Goal: Information Seeking & Learning: Learn about a topic

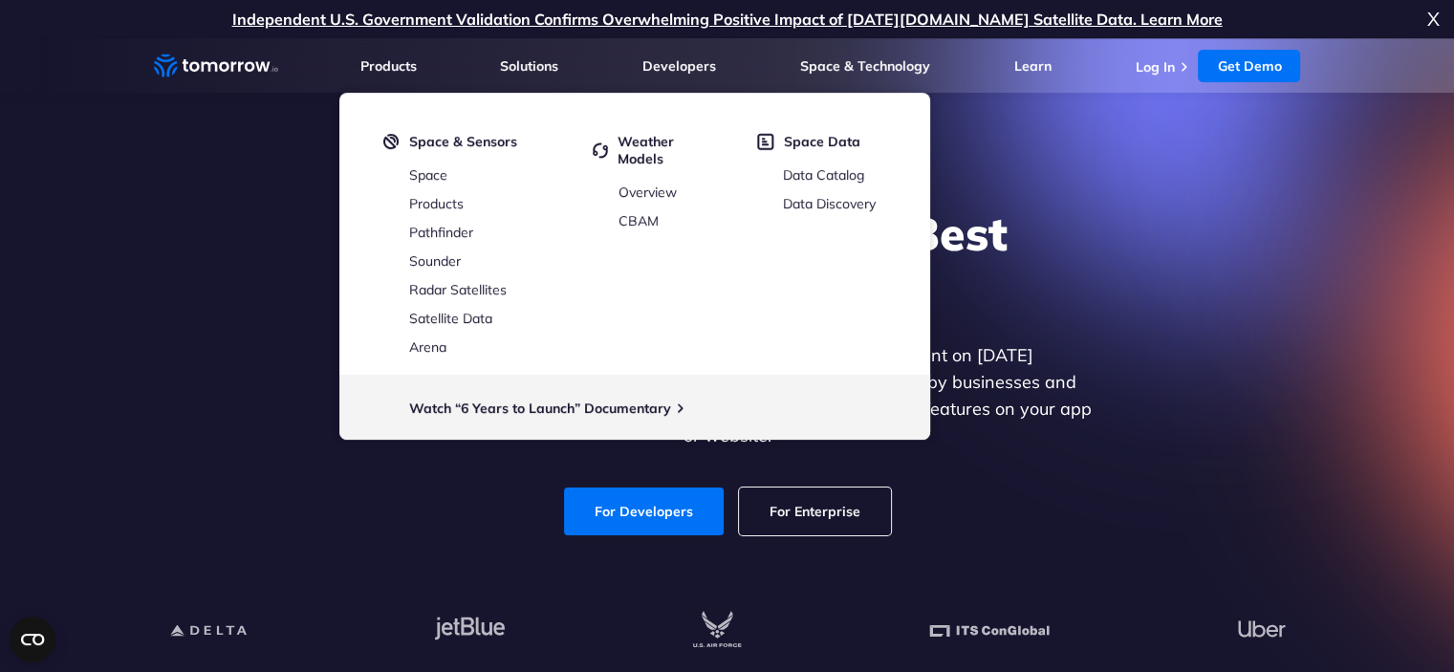
click at [1294, 318] on div "Explore the World’s Best Weather API Get reliable and precise weather data thro…" at bounding box center [728, 370] width 1178 height 406
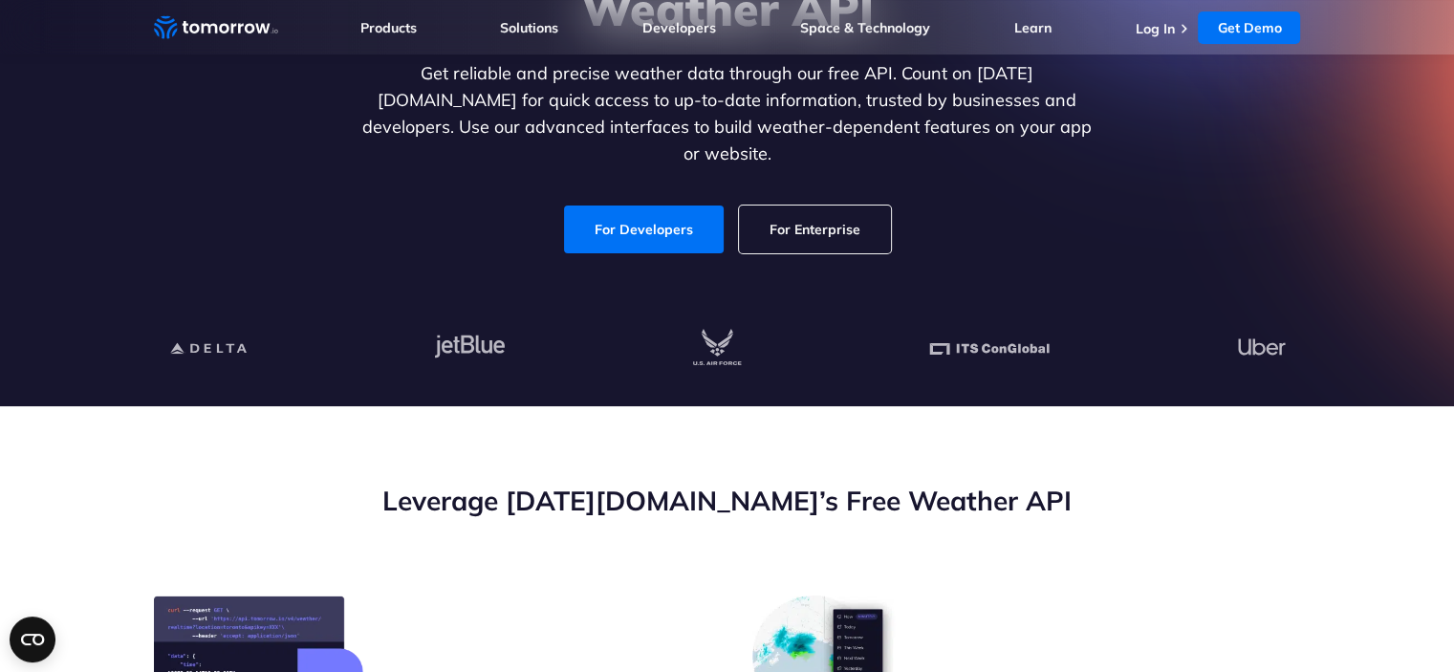
scroll to position [287, 0]
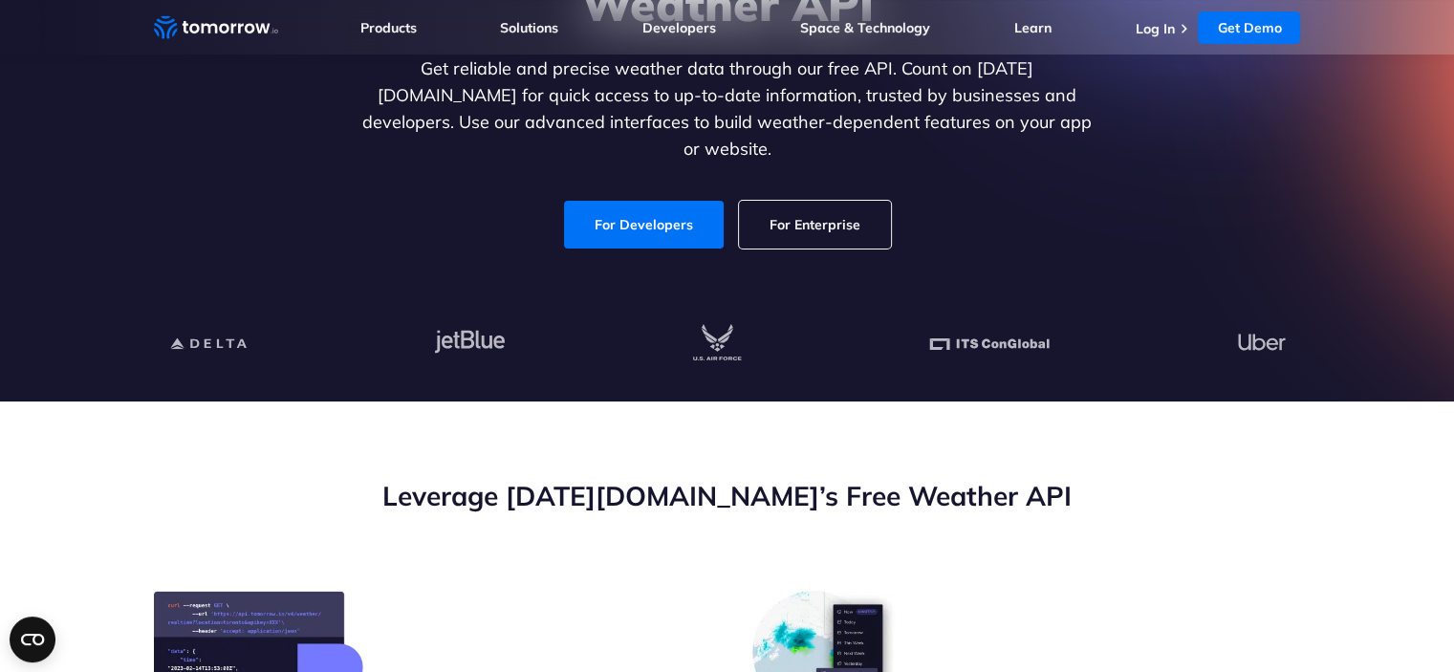
click at [819, 201] on link "For Enterprise" at bounding box center [815, 225] width 152 height 48
click at [677, 210] on link "For Developers" at bounding box center [644, 225] width 160 height 48
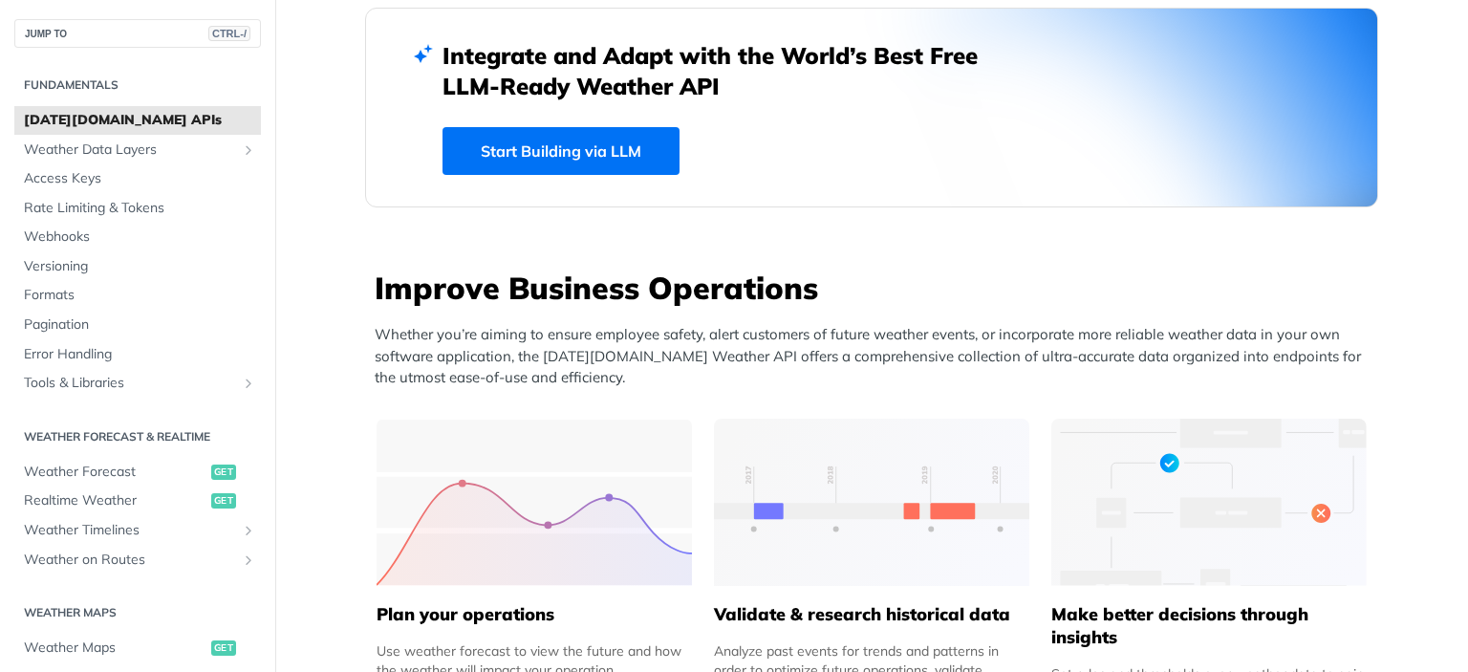
scroll to position [574, 0]
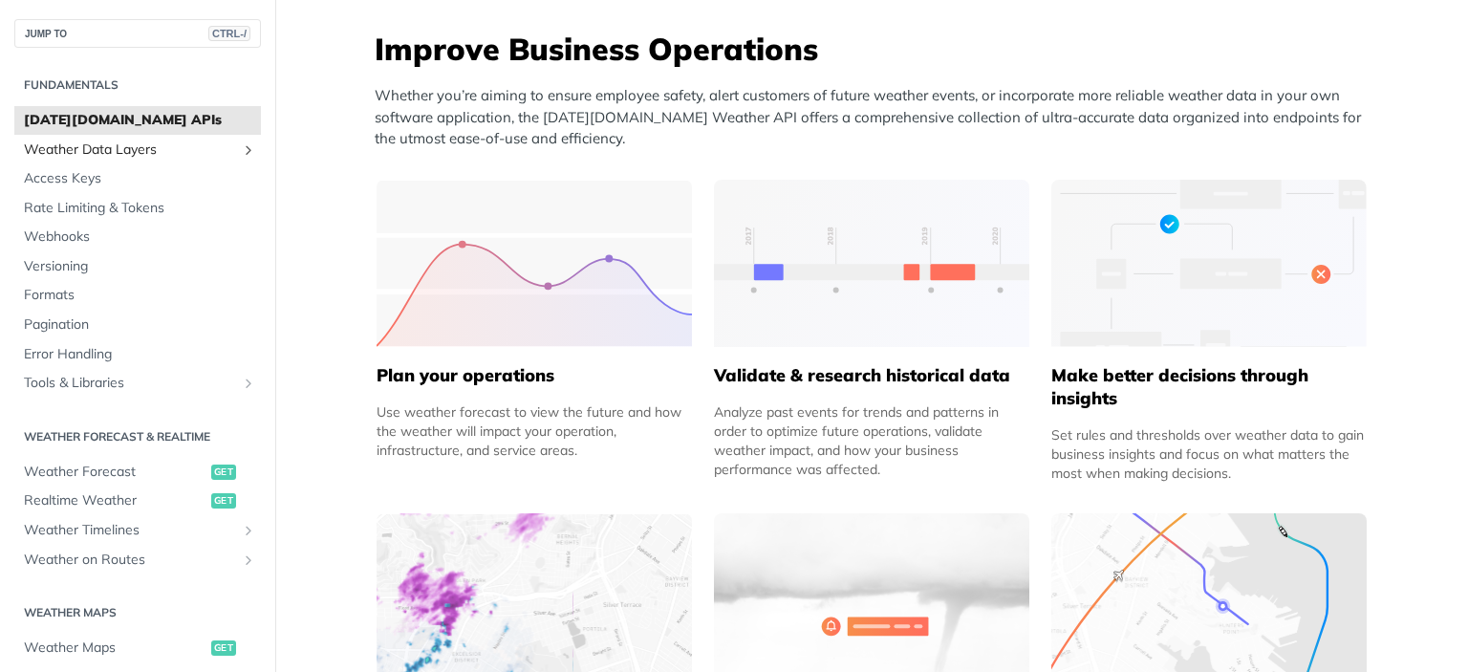
click at [163, 151] on span "Weather Data Layers" at bounding box center [130, 150] width 212 height 19
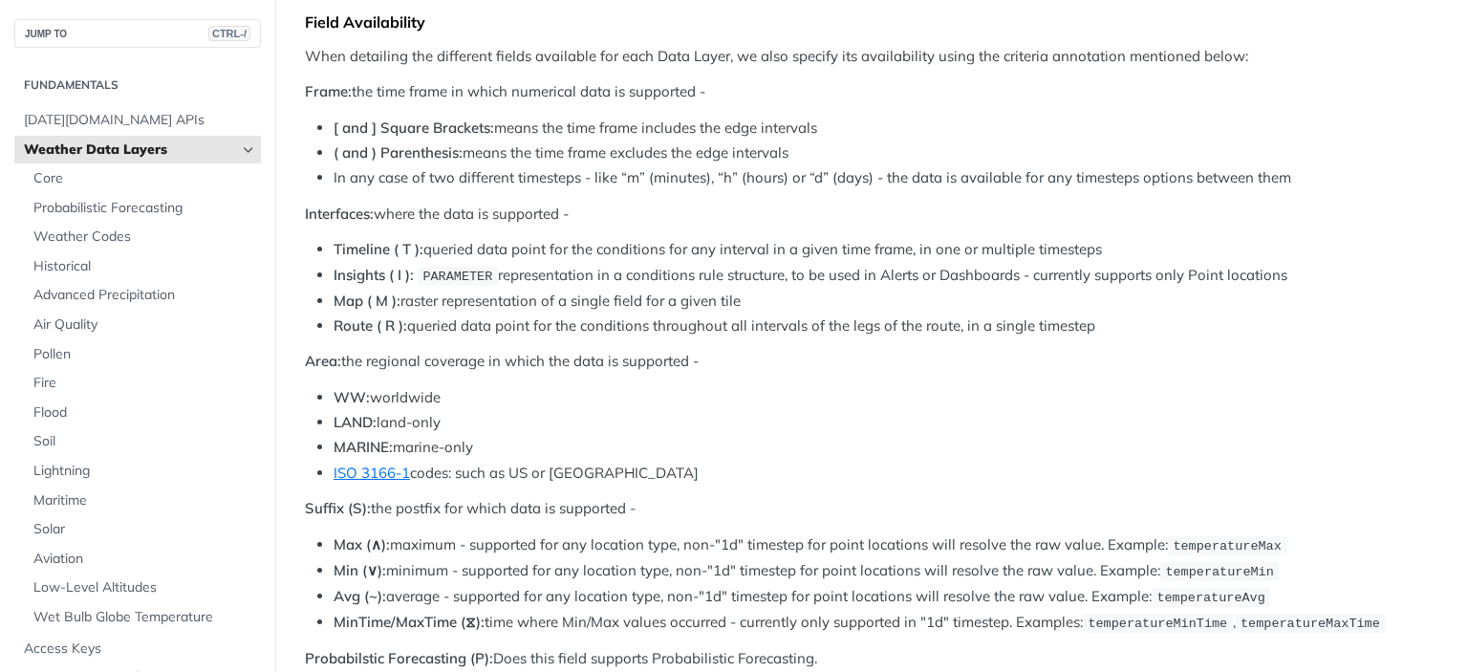
scroll to position [860, 0]
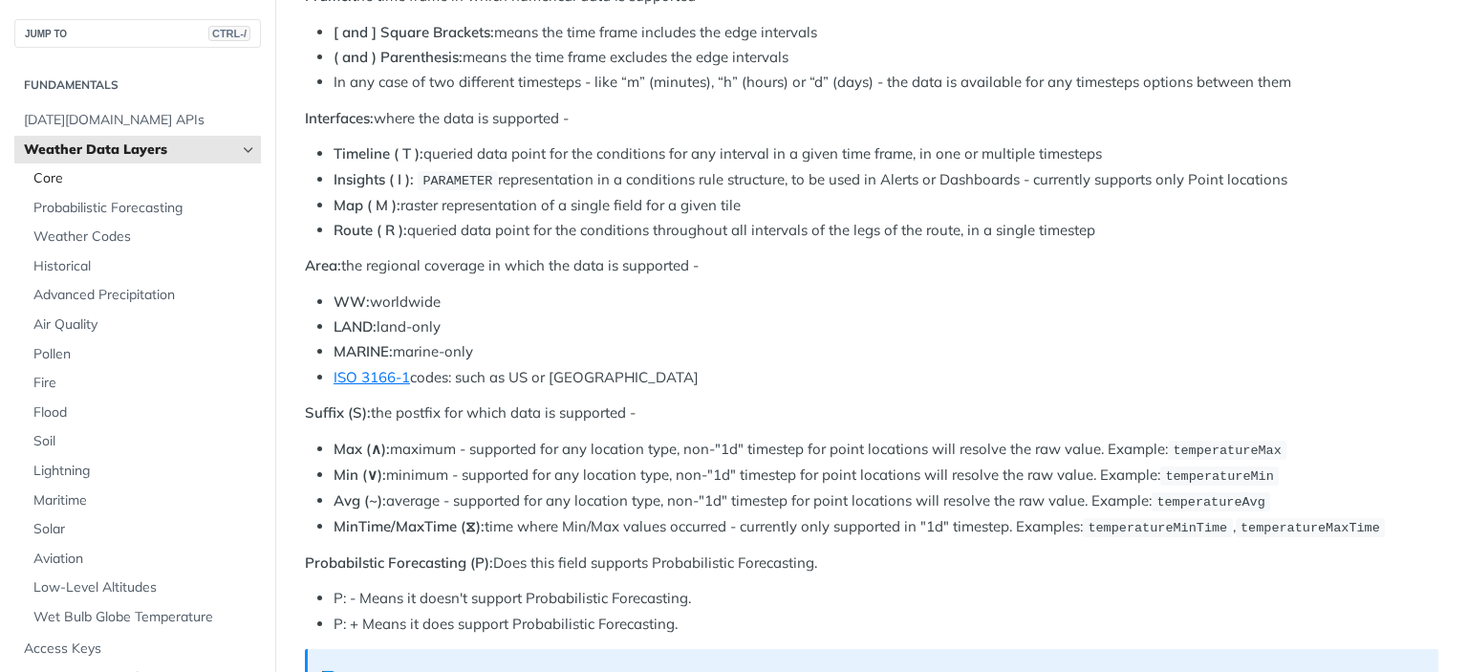
click at [83, 185] on span "Core" at bounding box center [144, 178] width 223 height 19
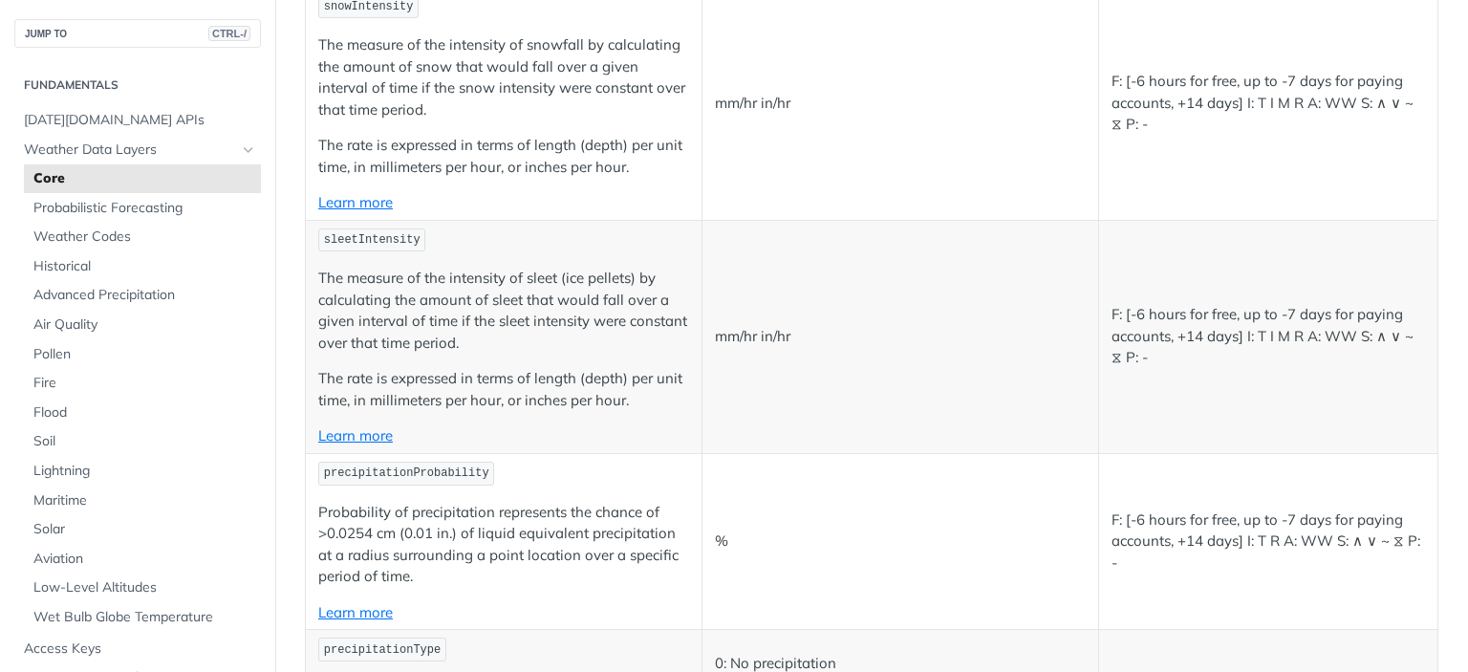
scroll to position [2677, 0]
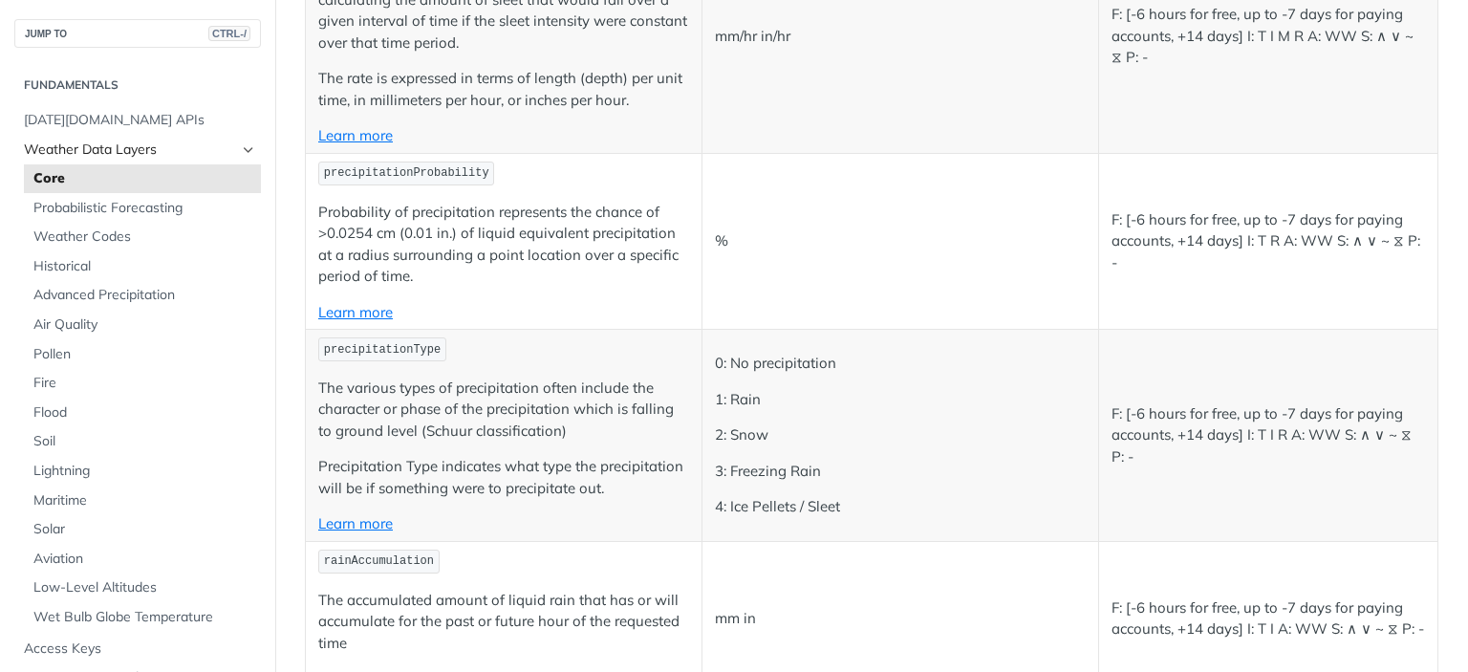
click at [241, 146] on icon "Hide subpages for Weather Data Layers" at bounding box center [248, 149] width 15 height 15
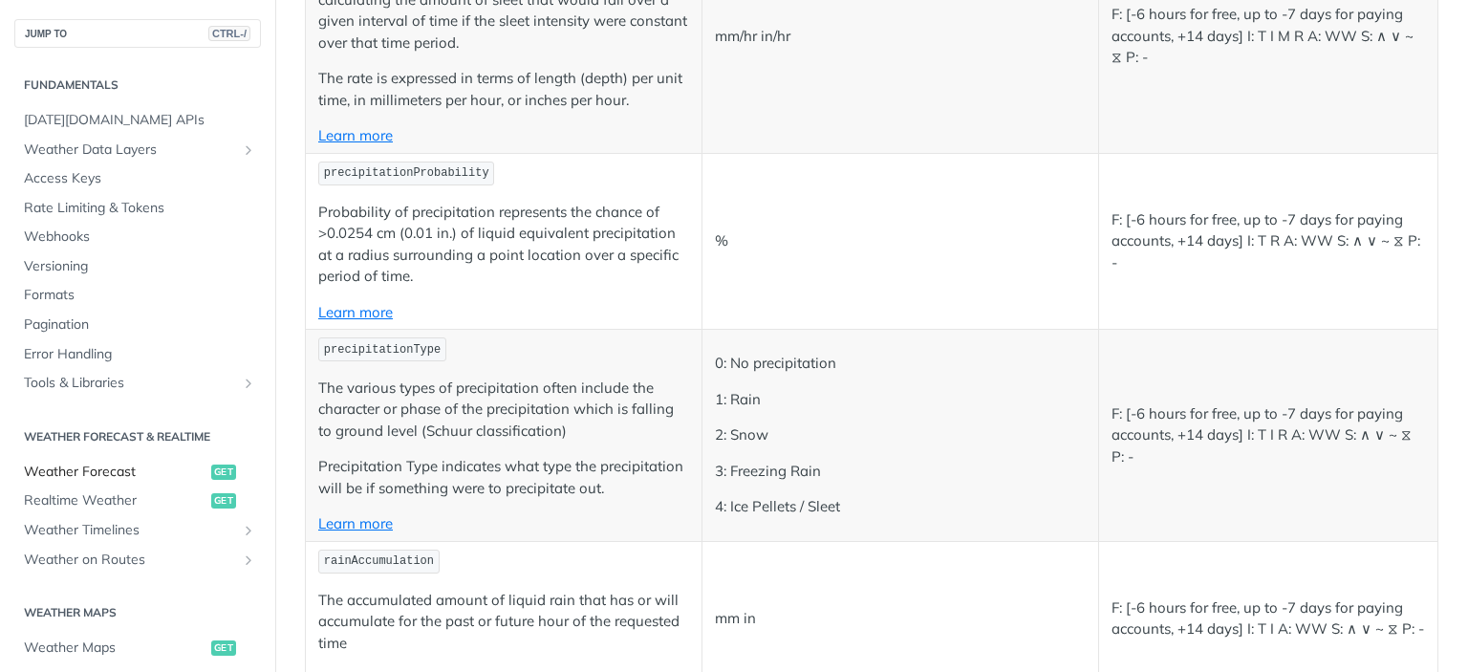
click at [115, 475] on span "Weather Forecast" at bounding box center [115, 472] width 183 height 19
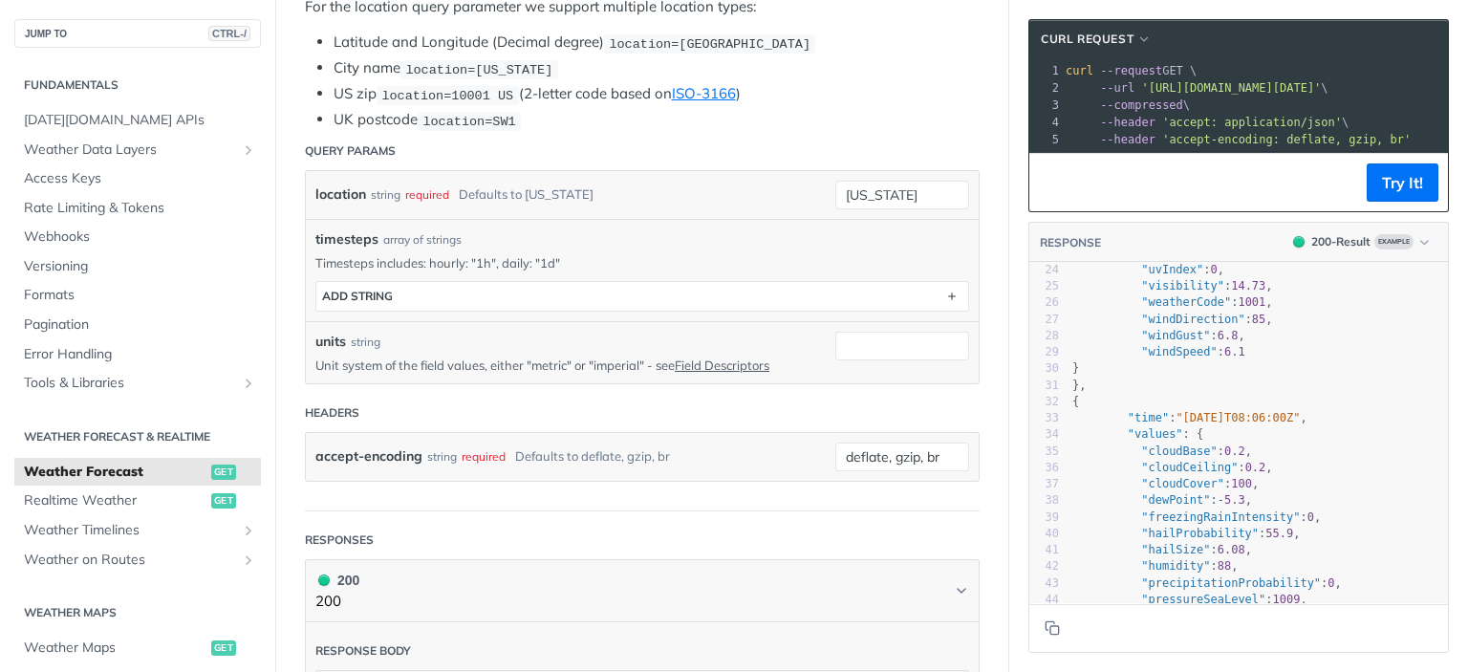
scroll to position [100, 0]
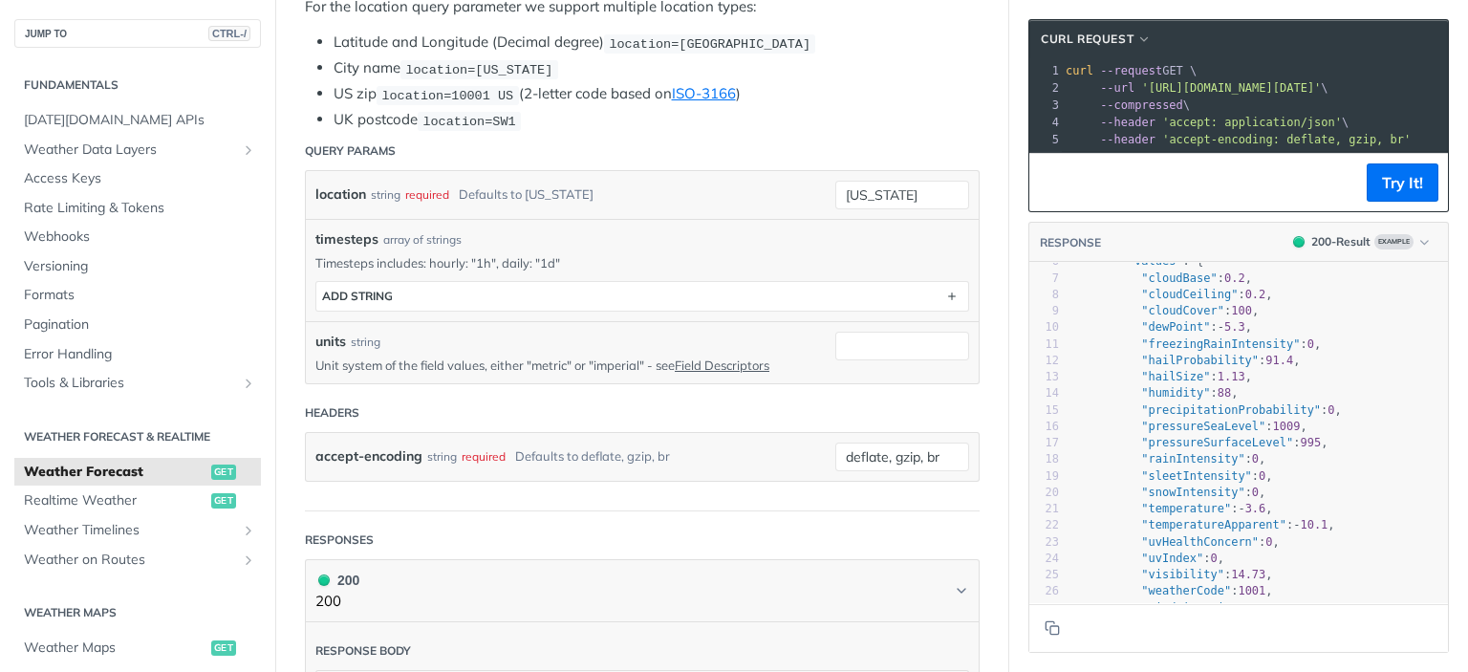
click at [363, 190] on label "location" at bounding box center [340, 195] width 51 height 28
click at [836, 190] on input "new york" at bounding box center [903, 195] width 134 height 29
click at [363, 190] on label "location" at bounding box center [340, 195] width 51 height 28
click at [836, 190] on input "new york" at bounding box center [903, 195] width 134 height 29
click at [420, 191] on div "required" at bounding box center [427, 195] width 44 height 28
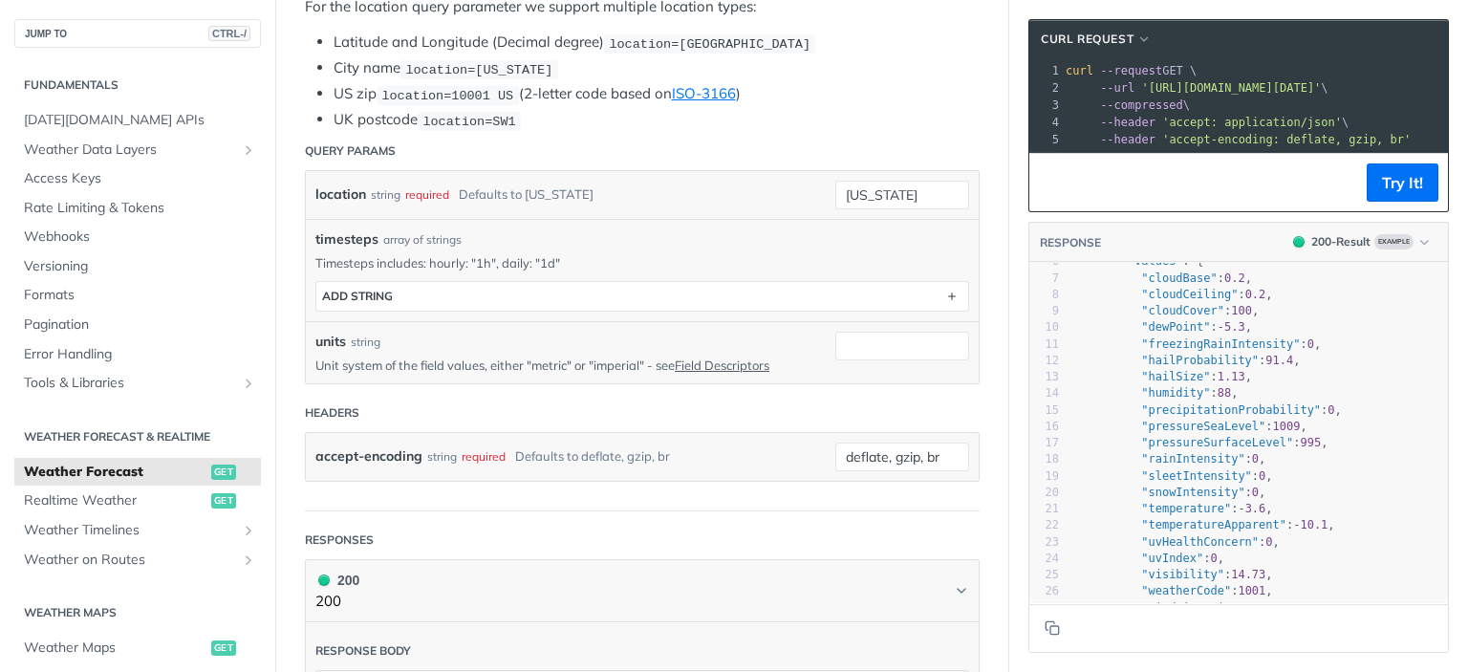
click at [338, 194] on label "location" at bounding box center [340, 195] width 51 height 28
click at [836, 194] on input "new york" at bounding box center [903, 195] width 134 height 29
click at [482, 189] on div "Defaults to new york" at bounding box center [526, 195] width 135 height 28
click at [546, 189] on div "Defaults to new york" at bounding box center [526, 195] width 135 height 28
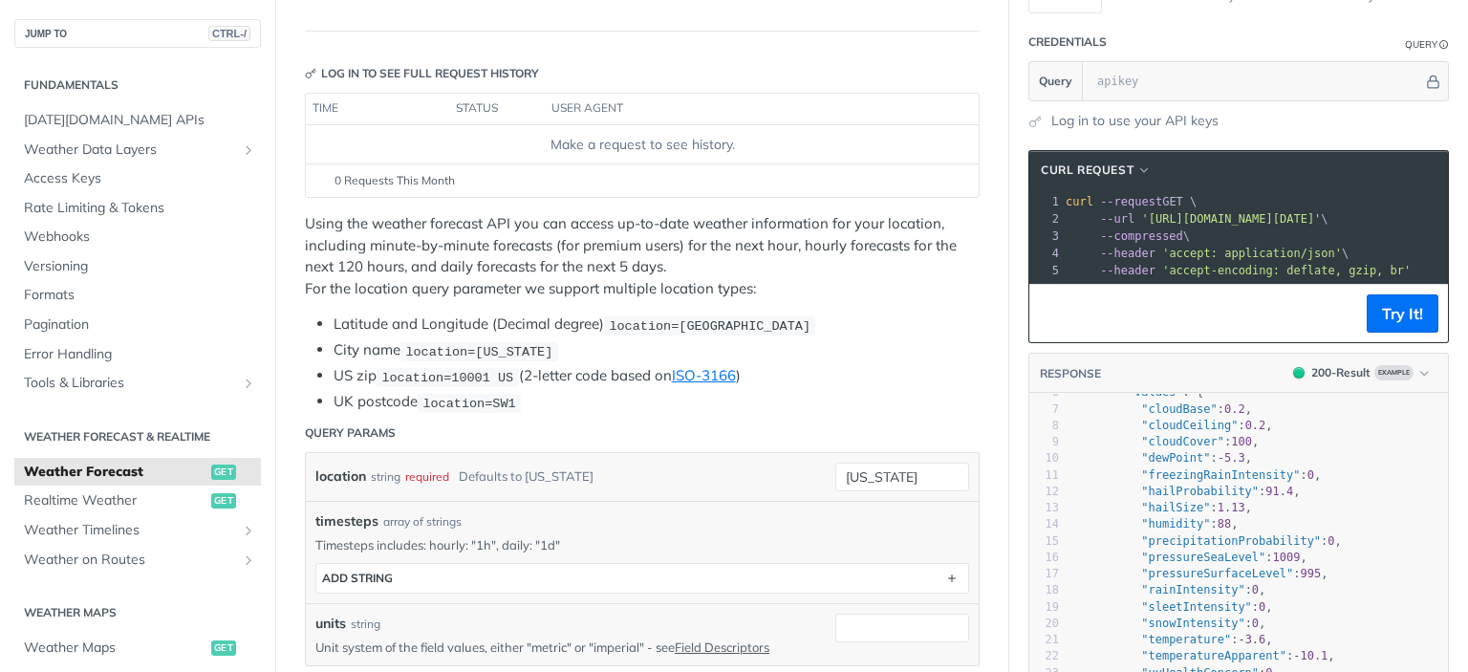
scroll to position [0, 0]
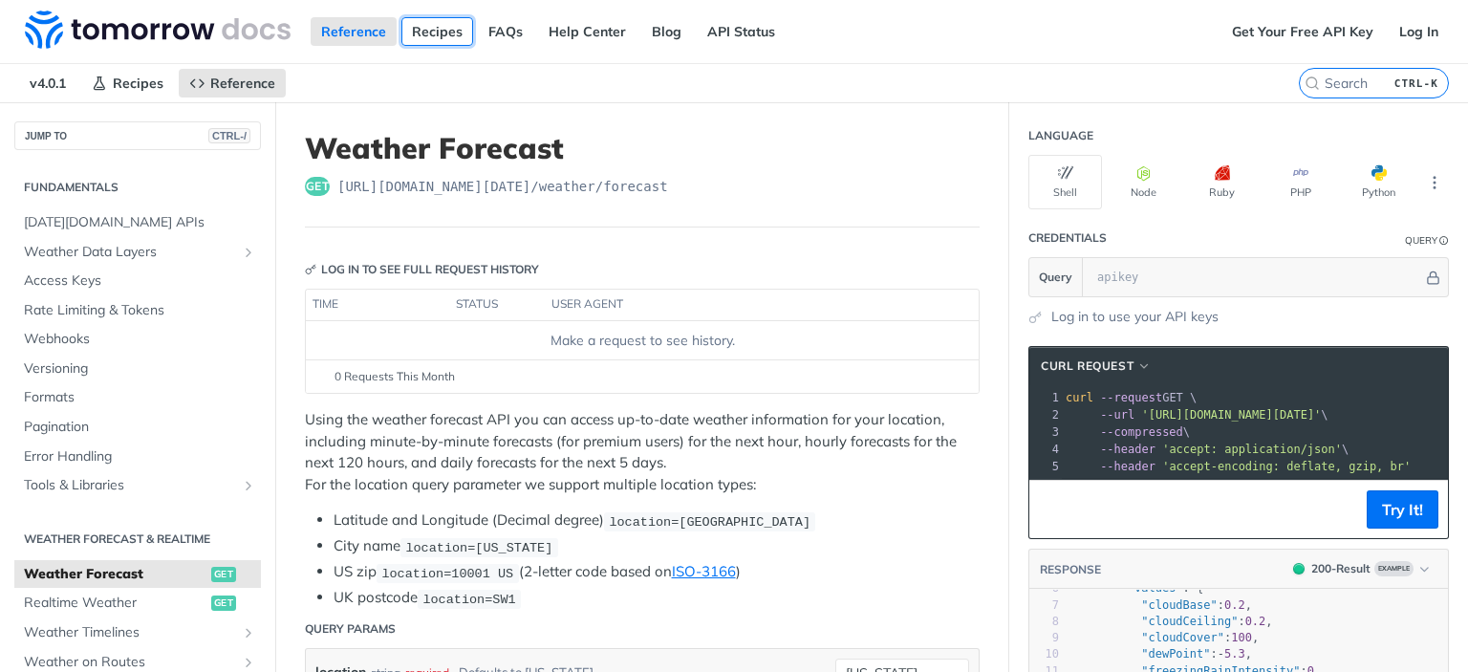
click at [428, 37] on link "Recipes" at bounding box center [438, 31] width 72 height 29
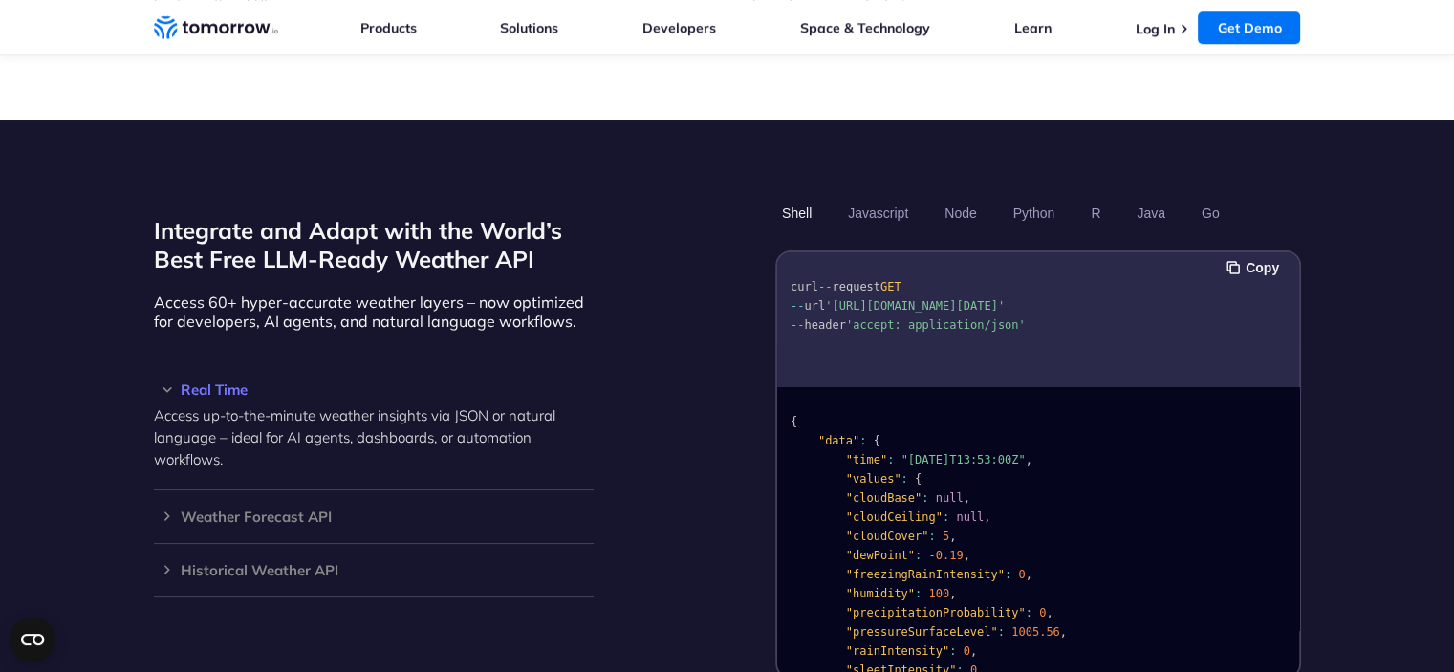
scroll to position [1625, 0]
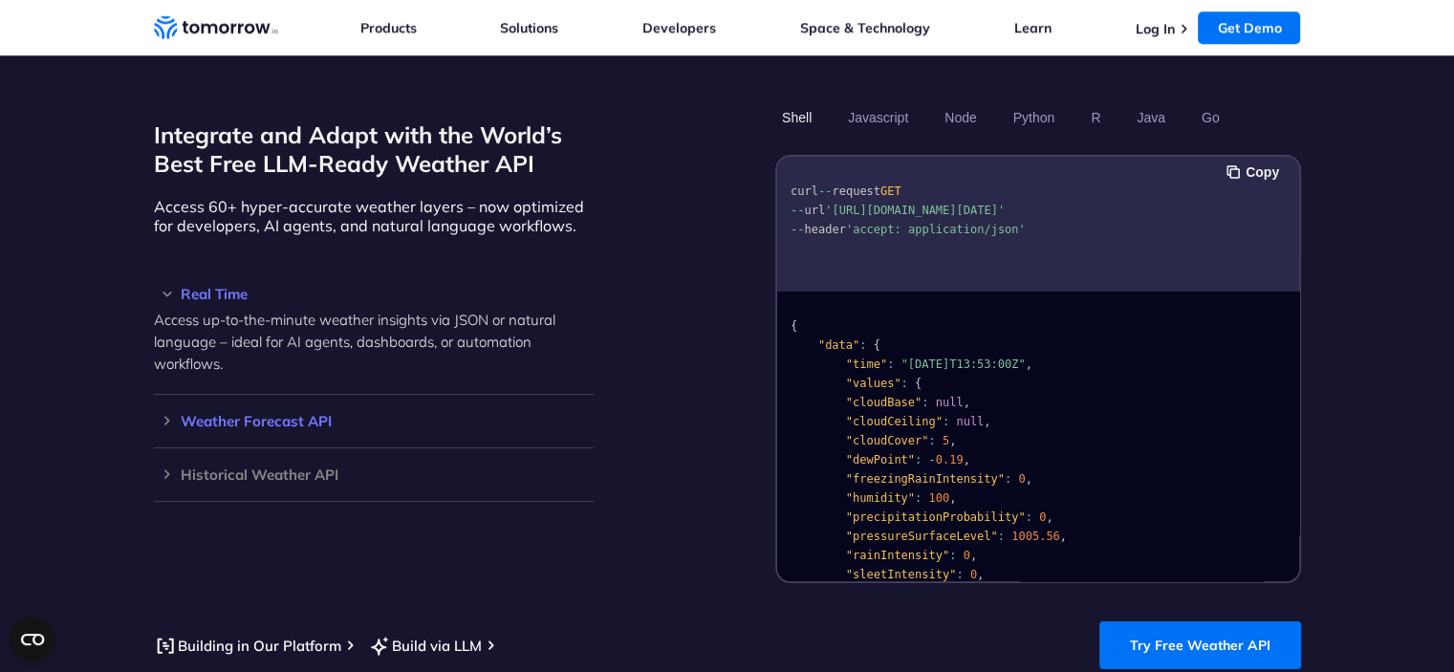
click at [258, 413] on div "Weather Forecast API Access ultra-accurate, hyperlocal data up to 14 days in th…" at bounding box center [374, 422] width 440 height 54
click at [166, 414] on h3 "Weather Forecast API" at bounding box center [374, 421] width 440 height 14
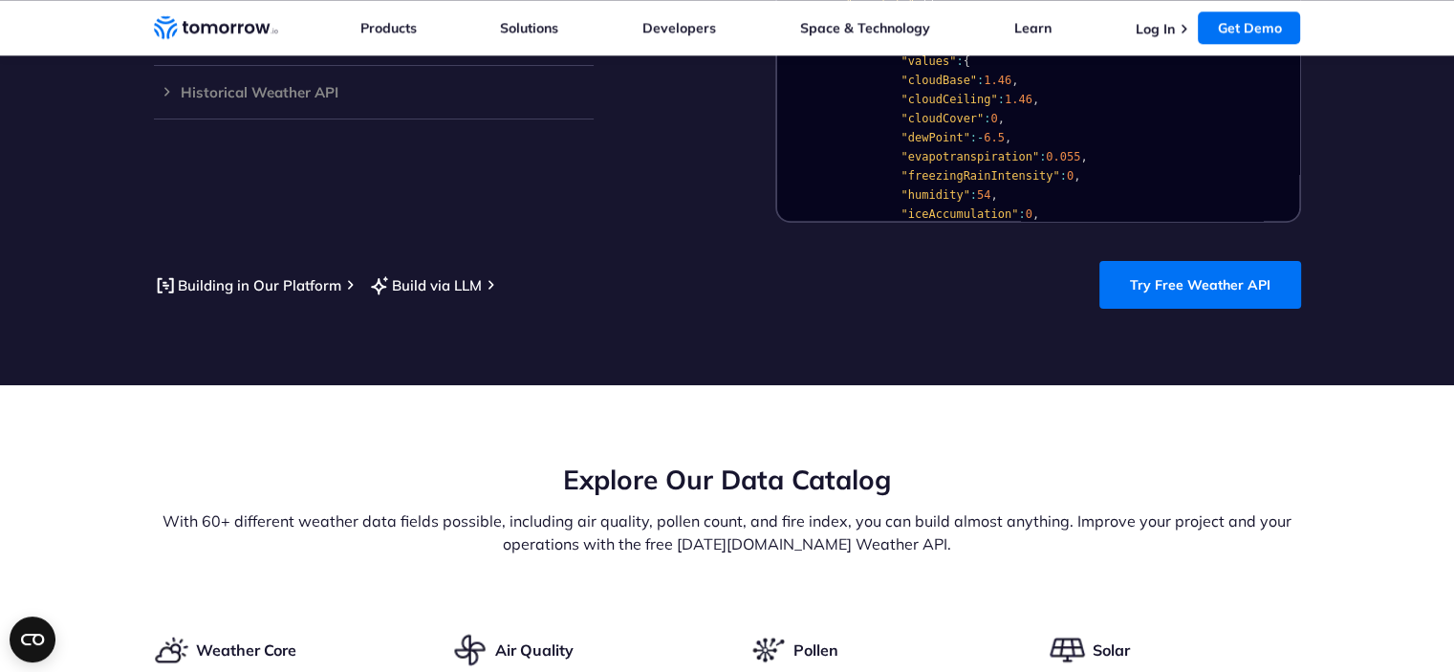
scroll to position [2008, 0]
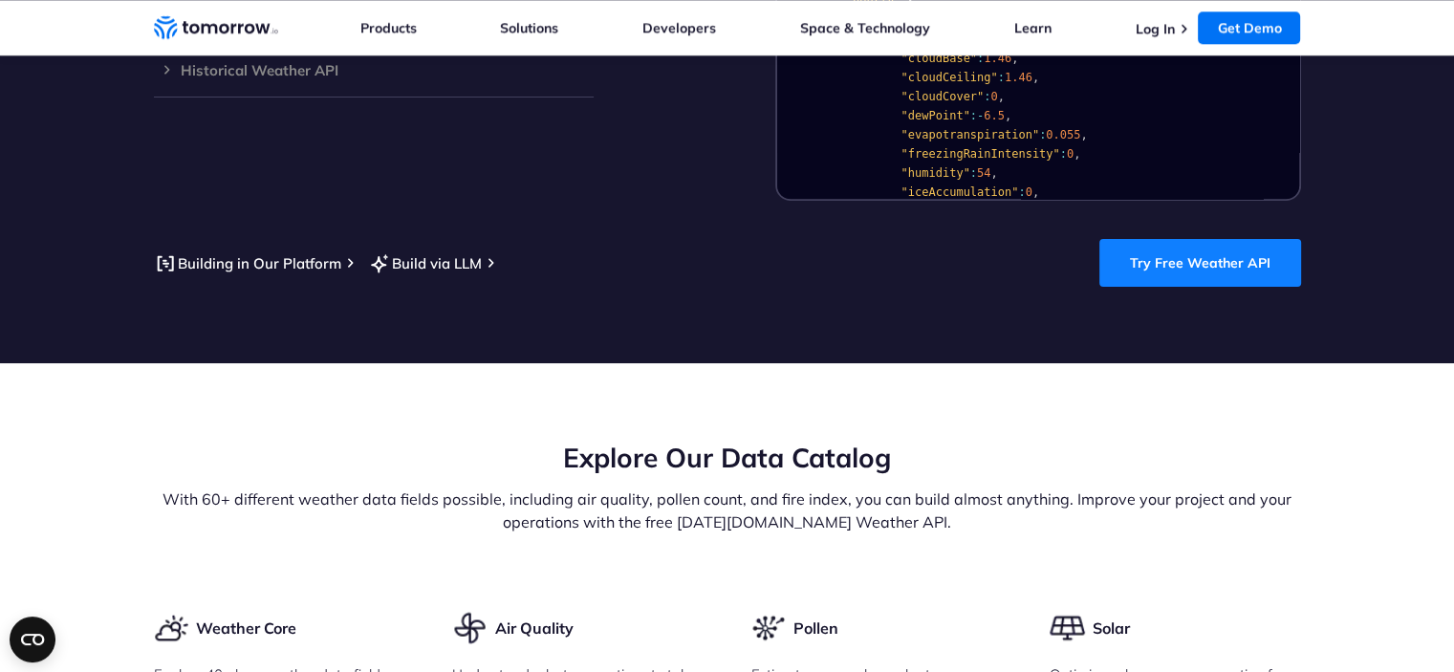
click at [1228, 239] on link "Try Free Weather API" at bounding box center [1200, 263] width 202 height 48
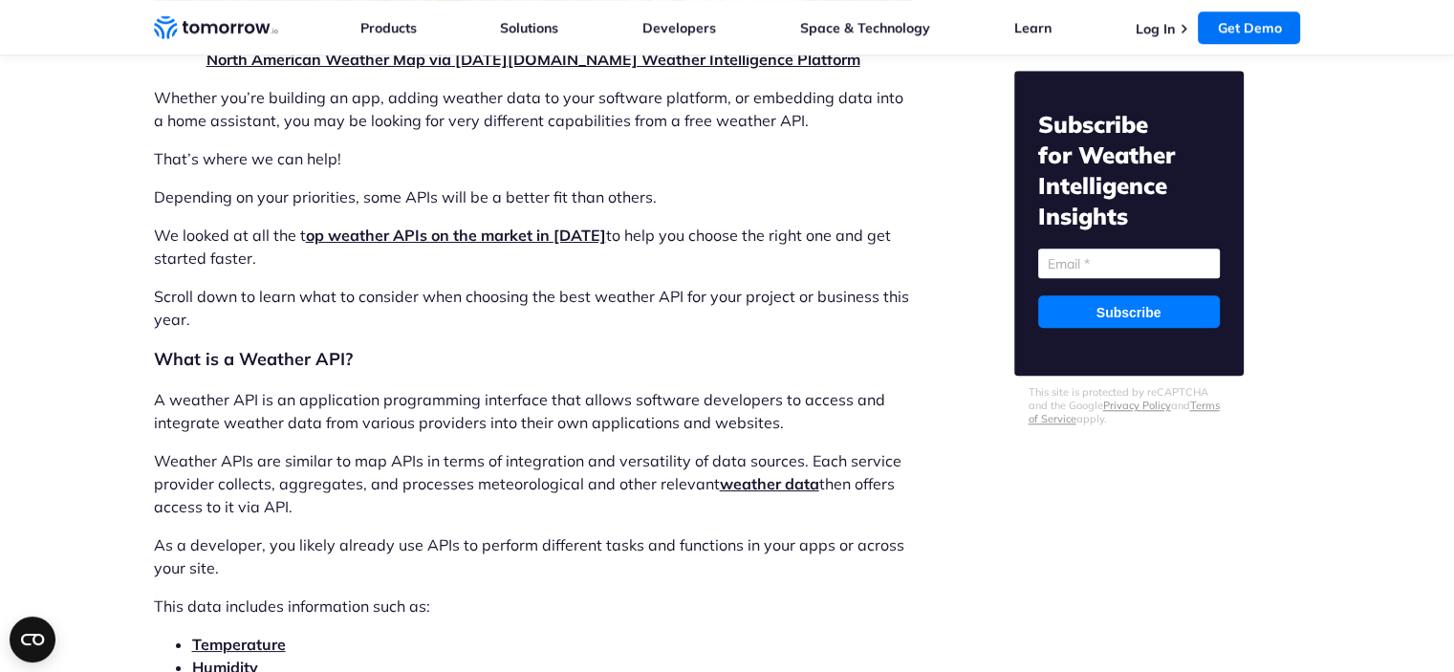
scroll to position [1721, 0]
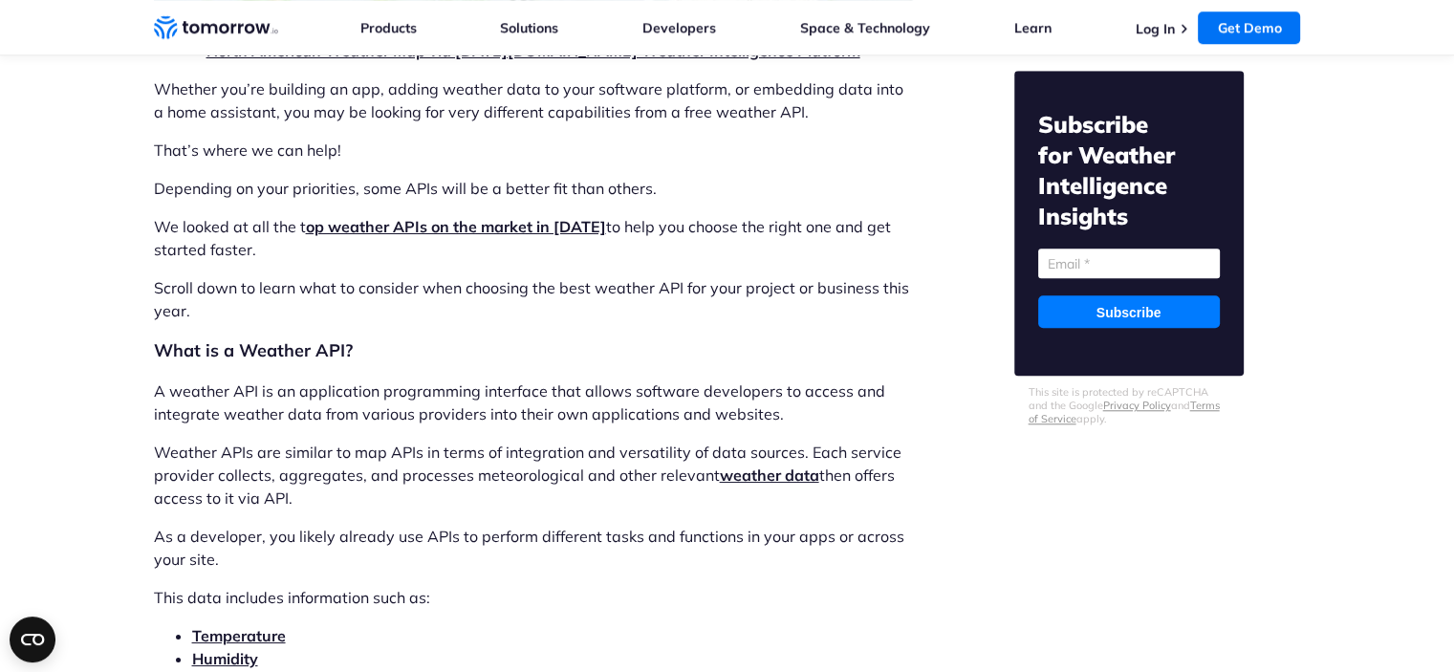
click at [557, 232] on link "op weather APIs on the market in [DATE]" at bounding box center [456, 226] width 300 height 19
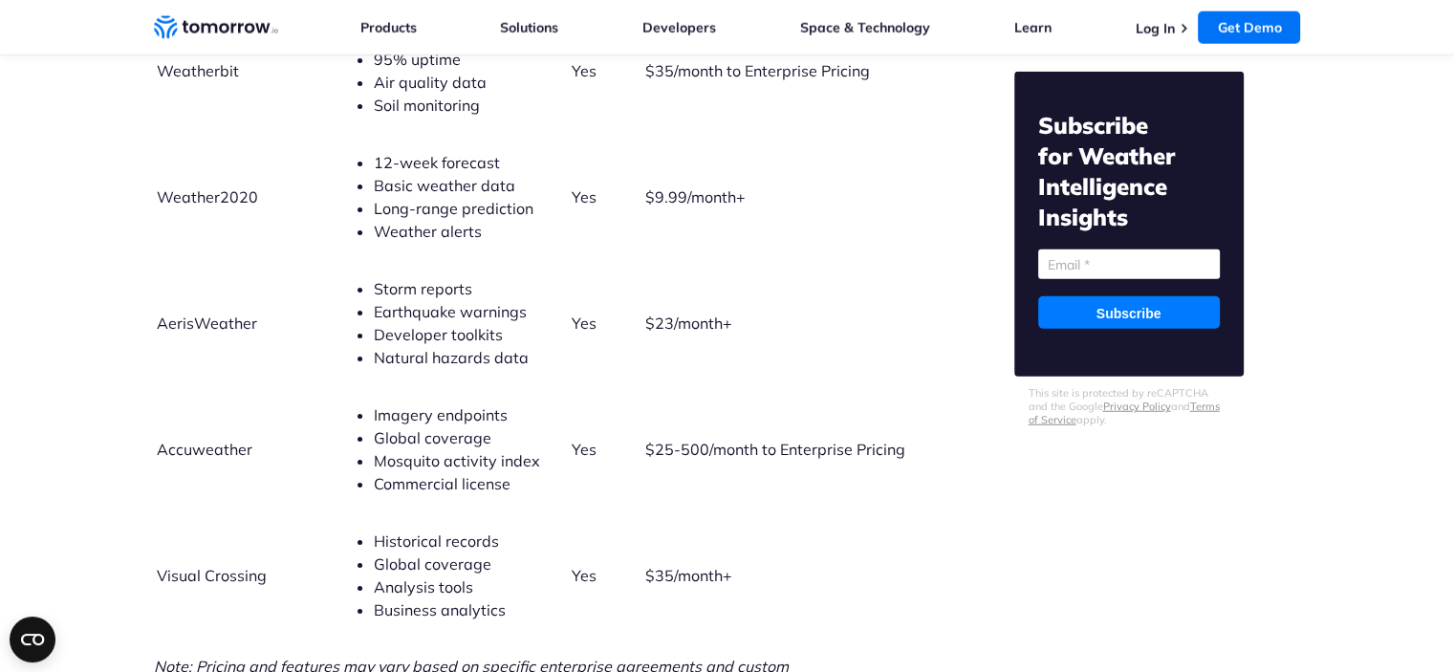
scroll to position [5067, 0]
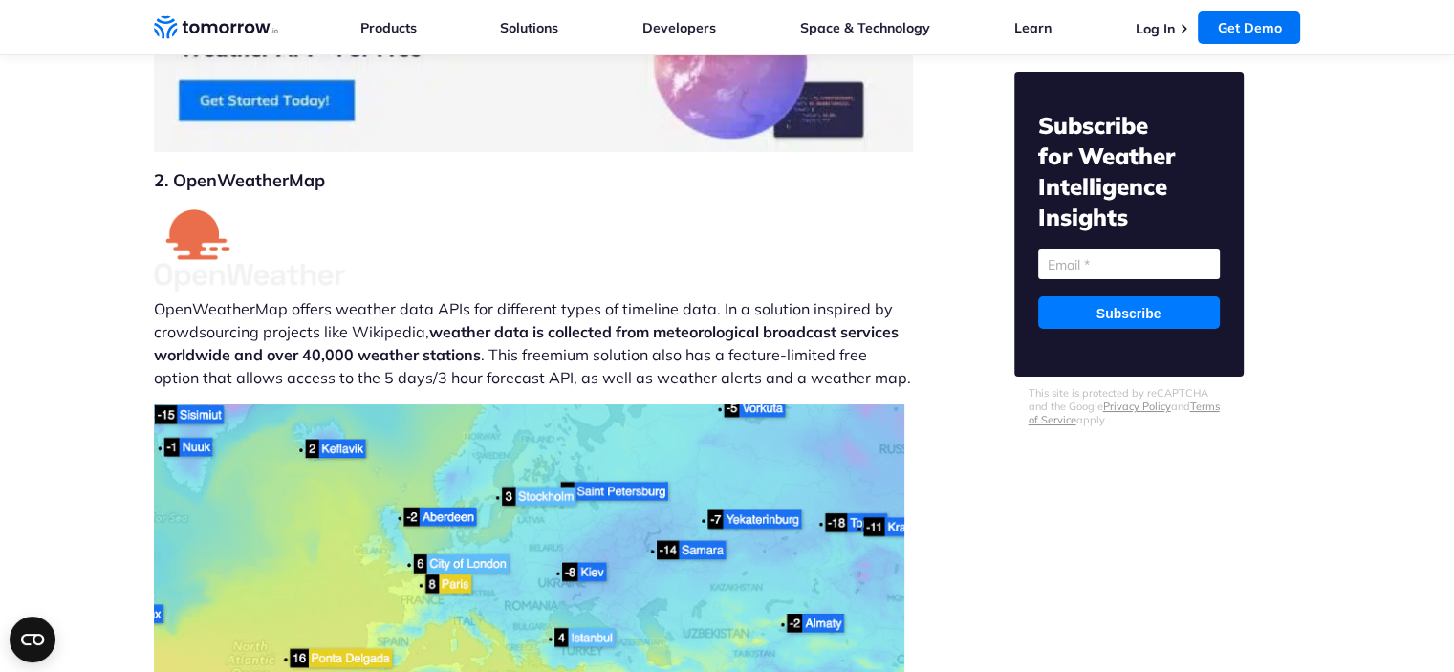
scroll to position [7214, 0]
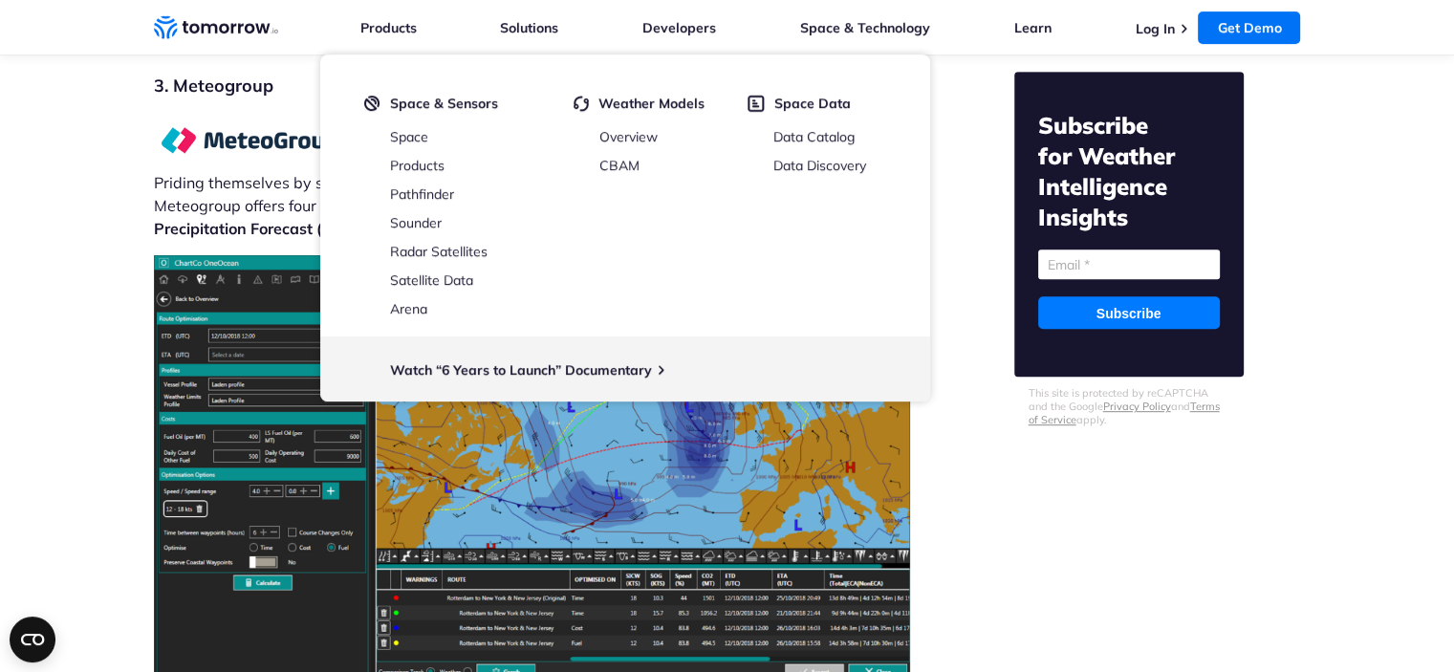
click at [210, 115] on p "Priding themselves by specializing in UK-specific and nautical weather and envi…" at bounding box center [533, 177] width 759 height 125
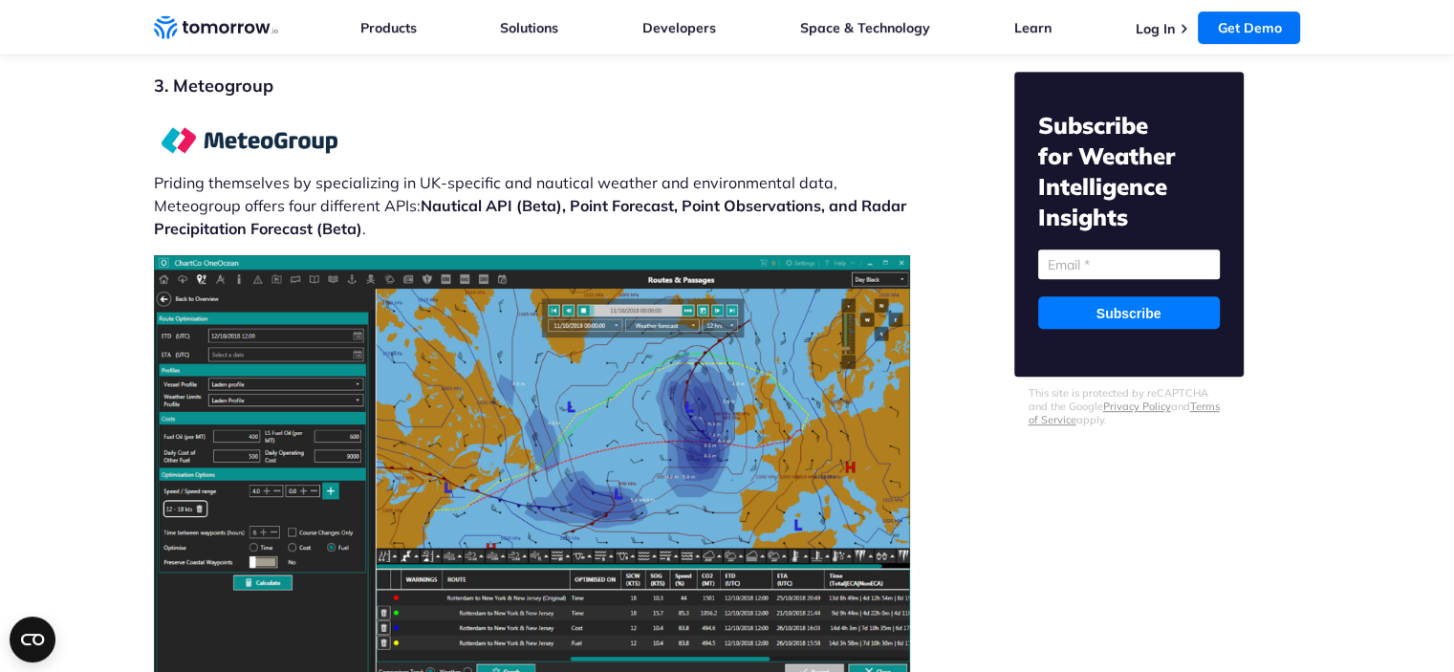
scroll to position [8069, 0]
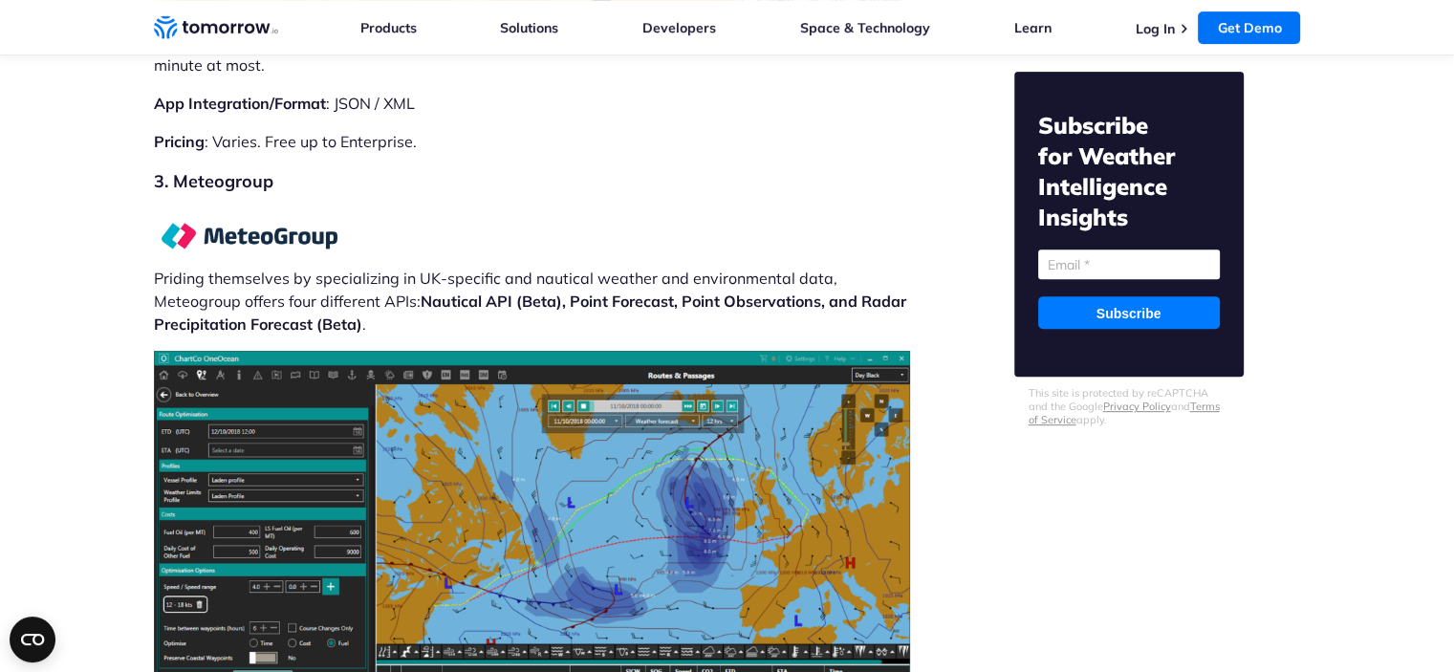
drag, startPoint x: 359, startPoint y: 175, endPoint x: 207, endPoint y: 179, distance: 153.0
click at [207, 210] on p "Priding themselves by specializing in UK-specific and nautical weather and envi…" at bounding box center [533, 272] width 759 height 125
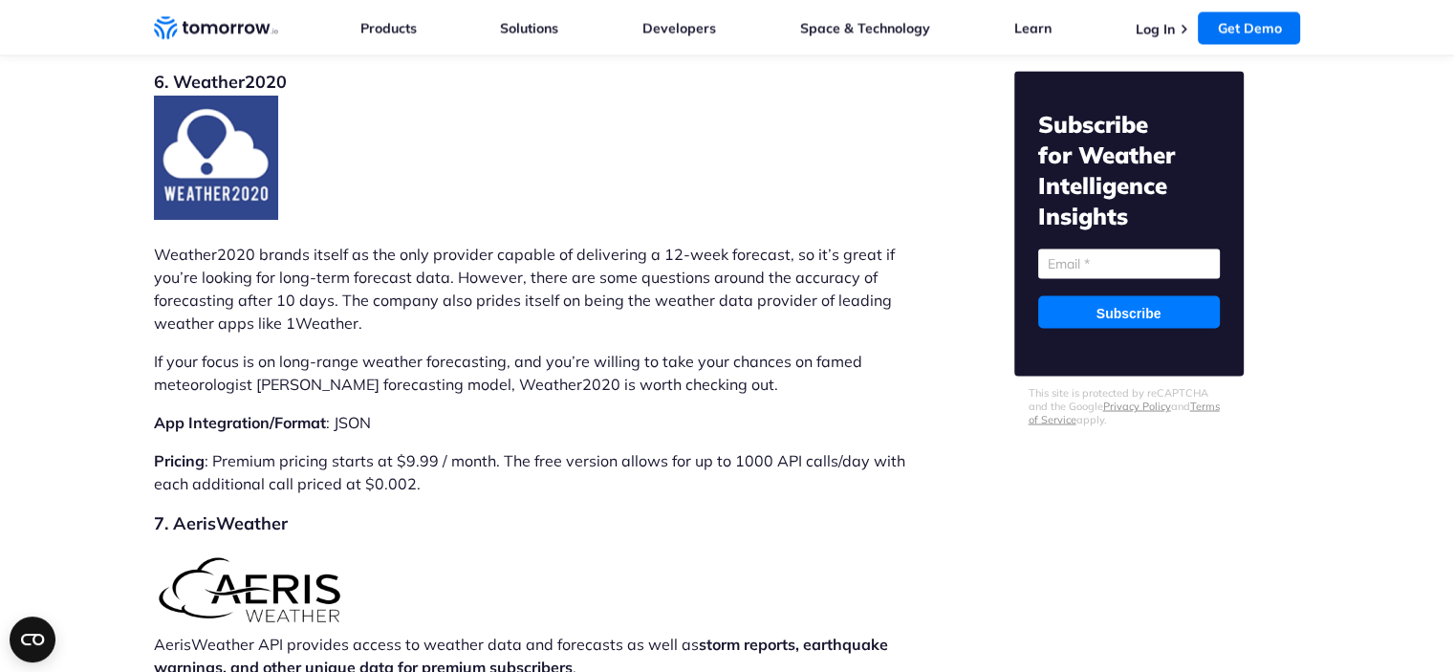
scroll to position [10505, 0]
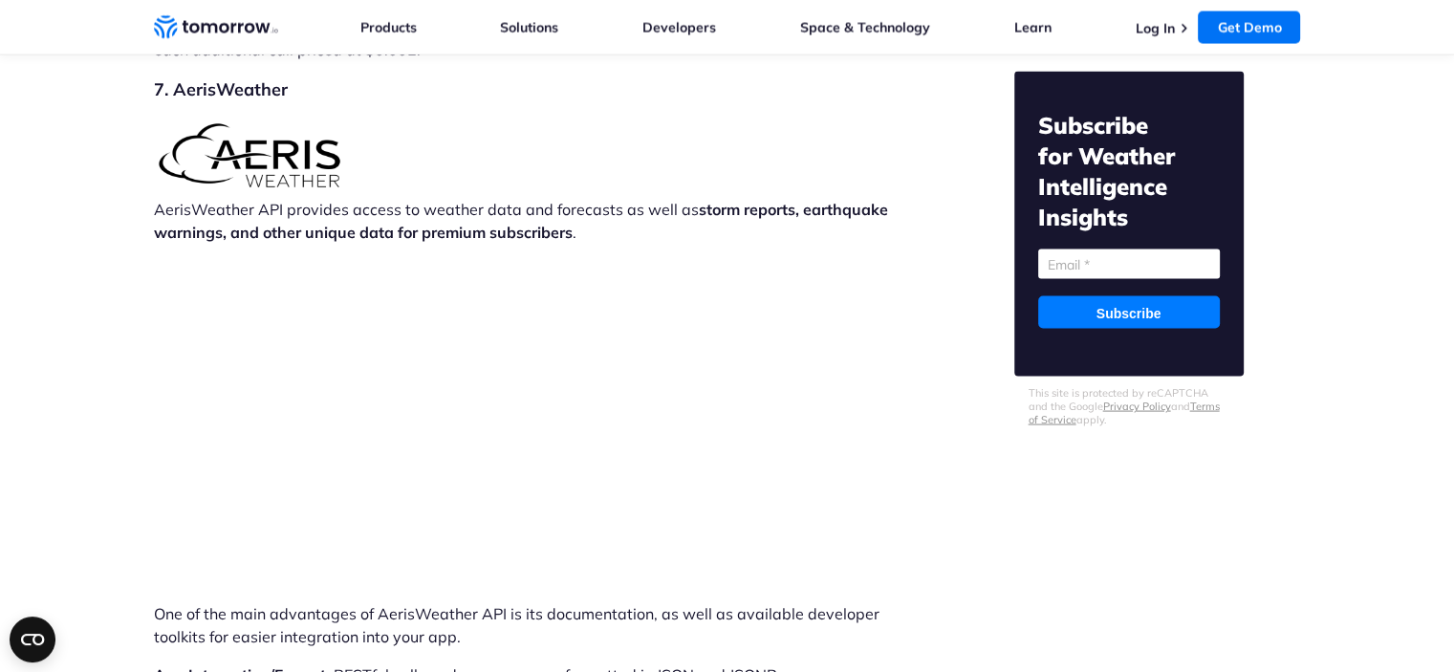
scroll to position [11041, 0]
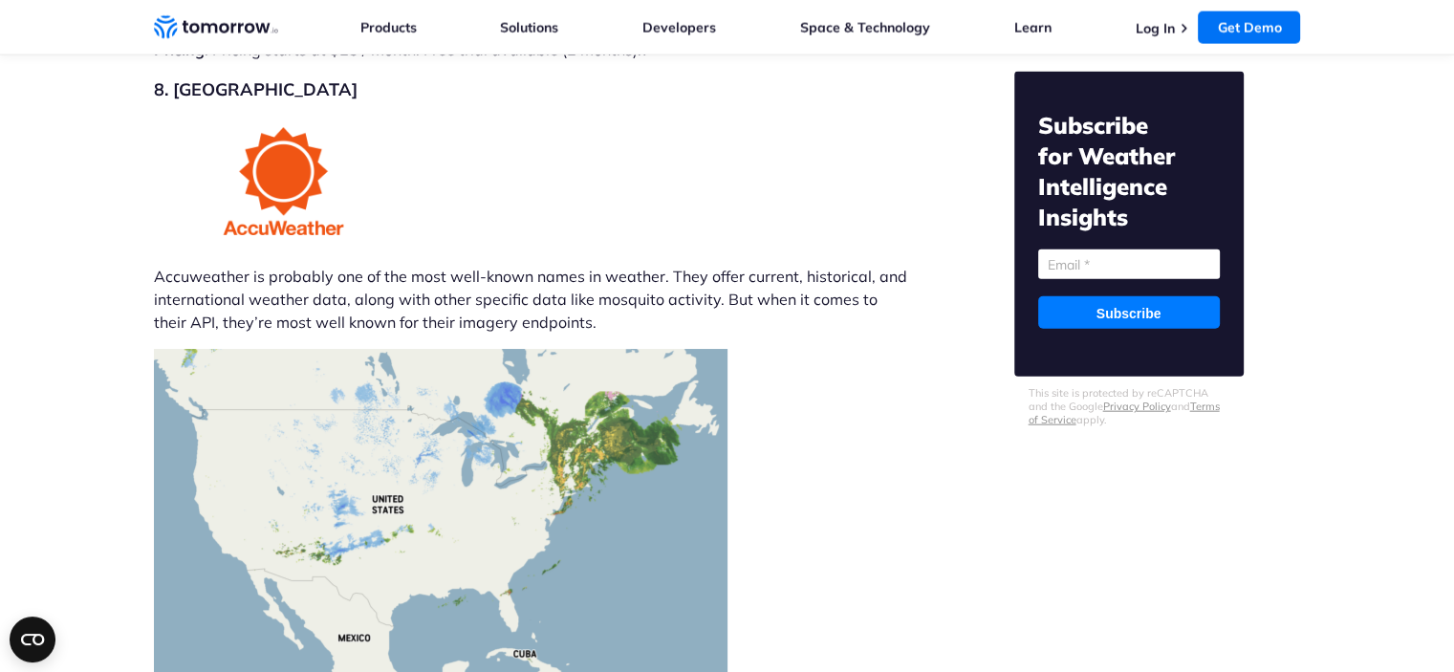
scroll to position [11706, 0]
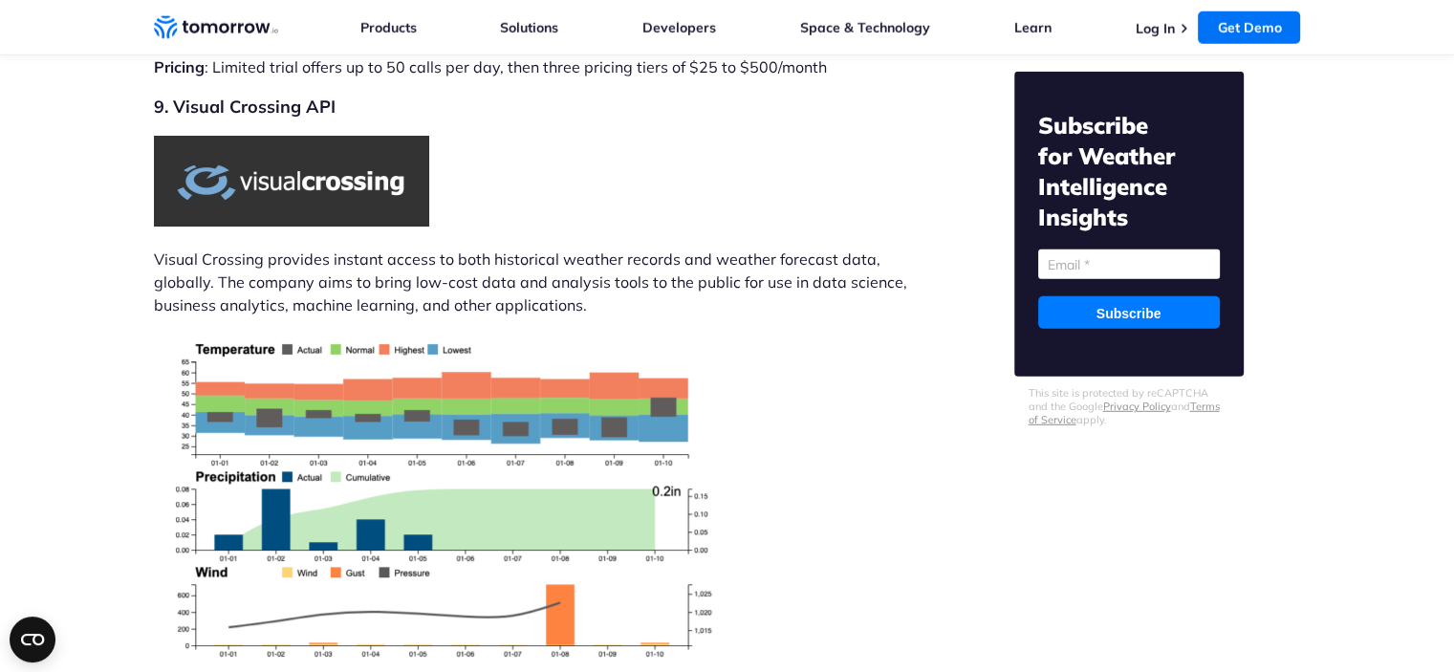
scroll to position [12493, 0]
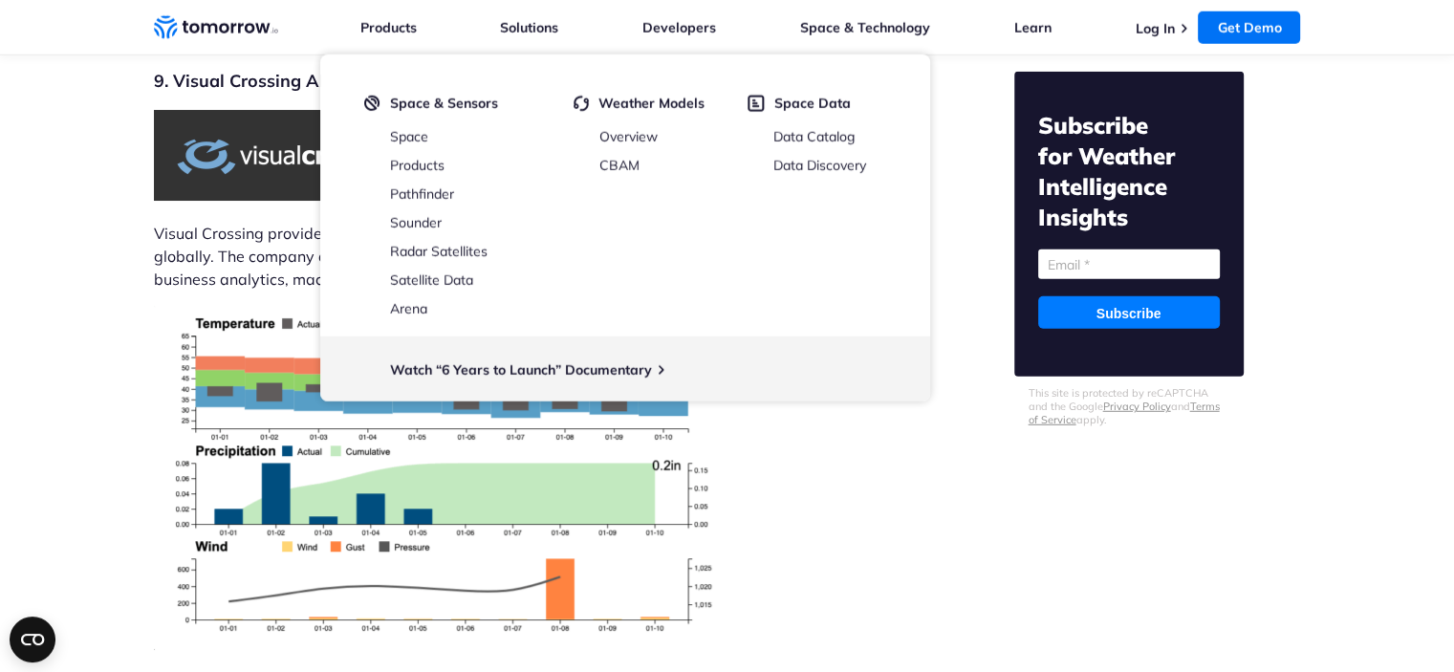
click at [158, 222] on p "Visual Crossing provides instant access to both historical weather records and …" at bounding box center [533, 256] width 759 height 69
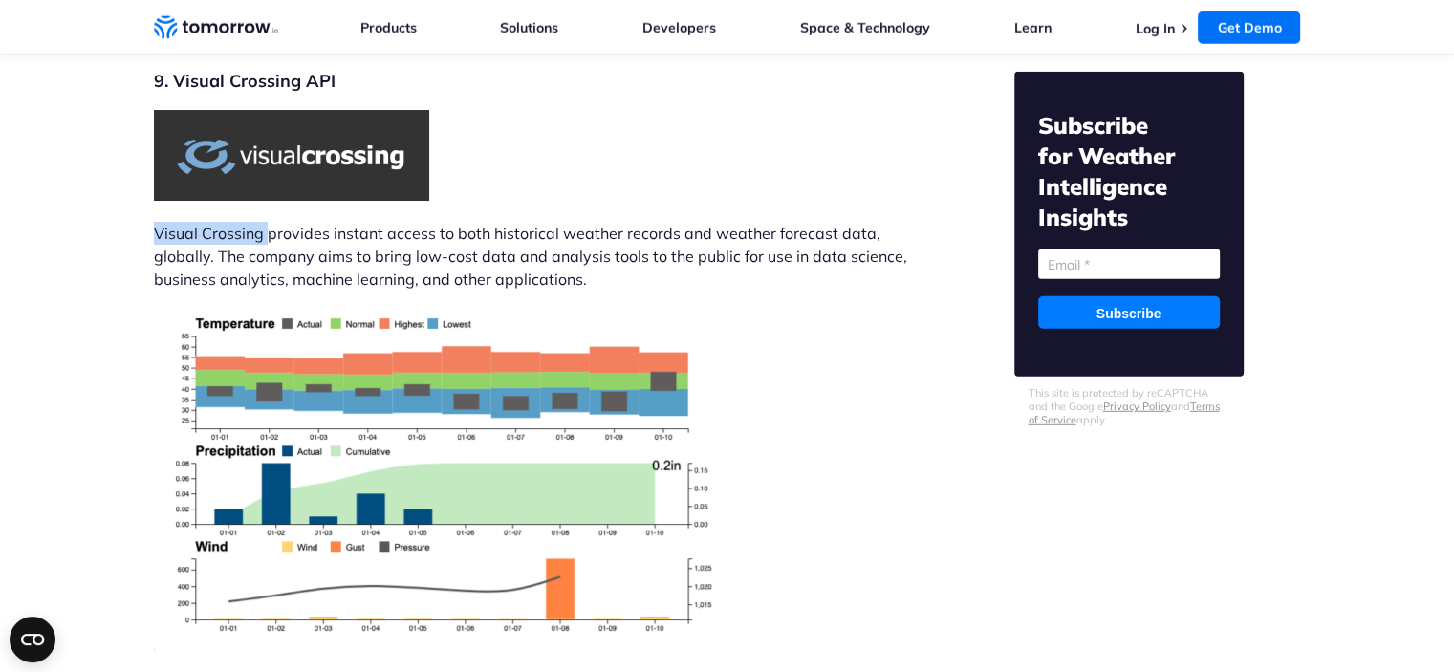
drag, startPoint x: 153, startPoint y: 163, endPoint x: 268, endPoint y: 167, distance: 114.8
click at [268, 222] on p "Visual Crossing provides instant access to both historical weather records and …" at bounding box center [533, 256] width 759 height 69
copy p "Visual Crossing"
